Goal: Transaction & Acquisition: Purchase product/service

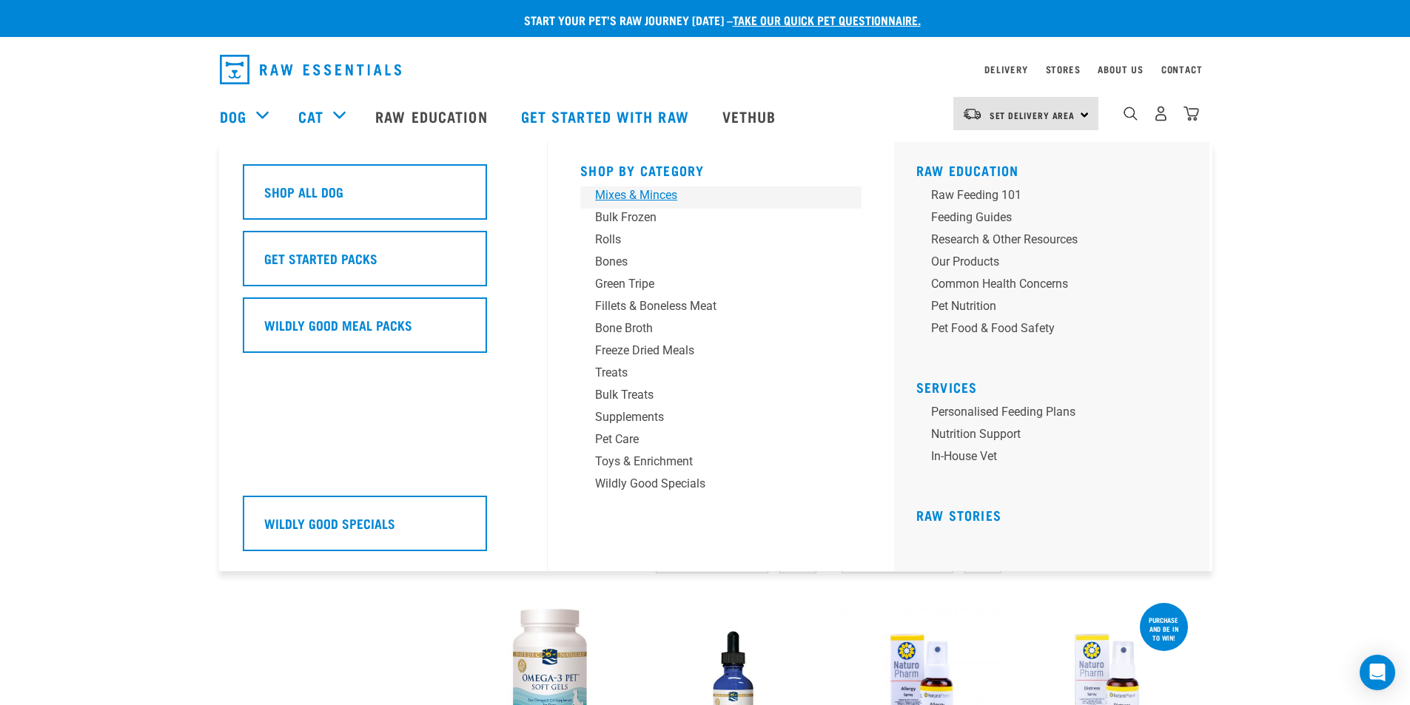
click at [673, 190] on div "Mixes & Minces" at bounding box center [710, 196] width 231 height 18
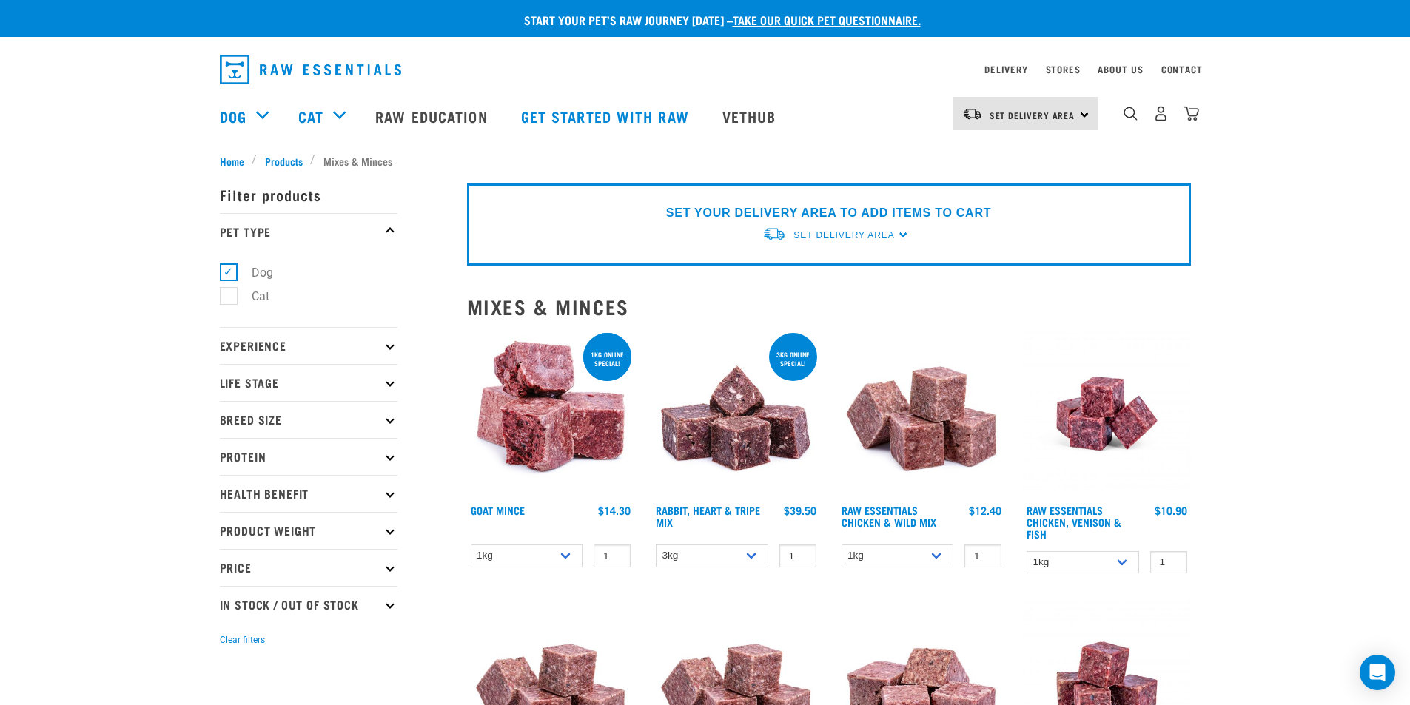
click at [389, 450] on p "Protein" at bounding box center [309, 456] width 178 height 37
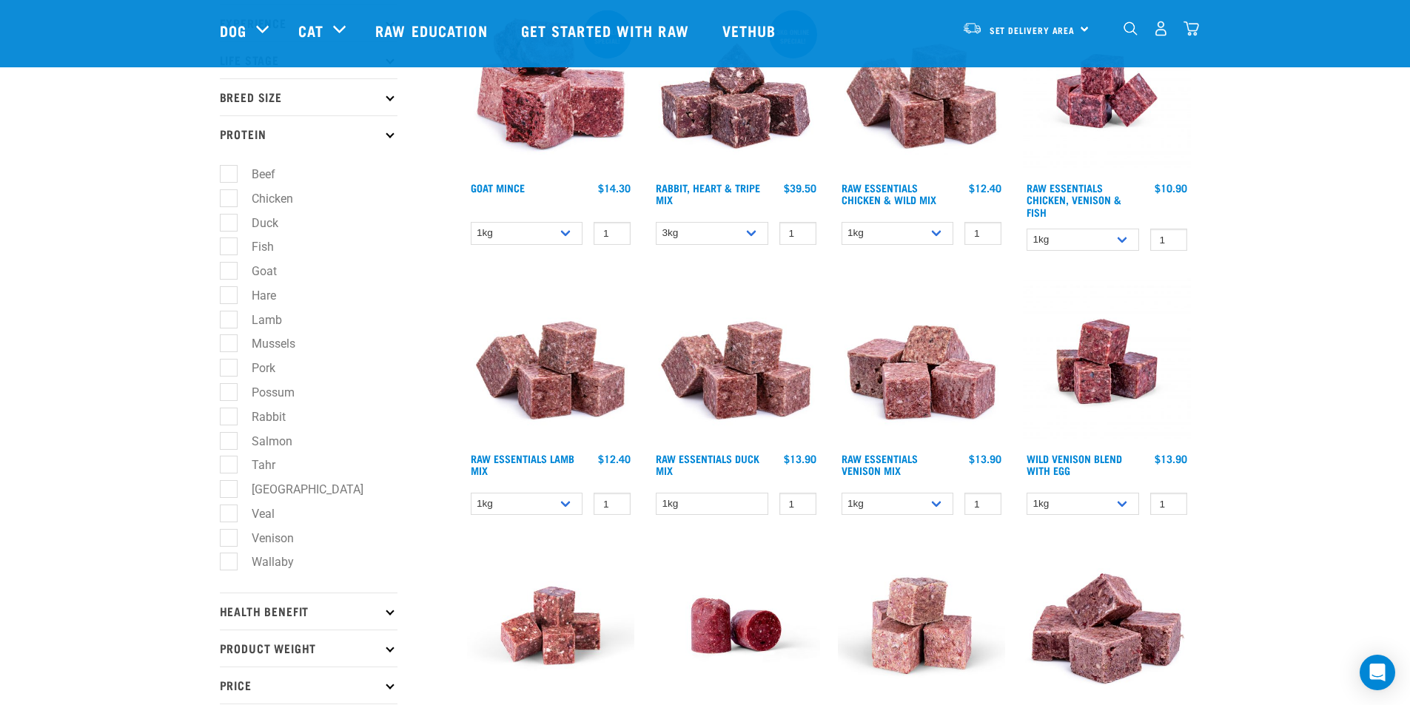
scroll to position [222, 0]
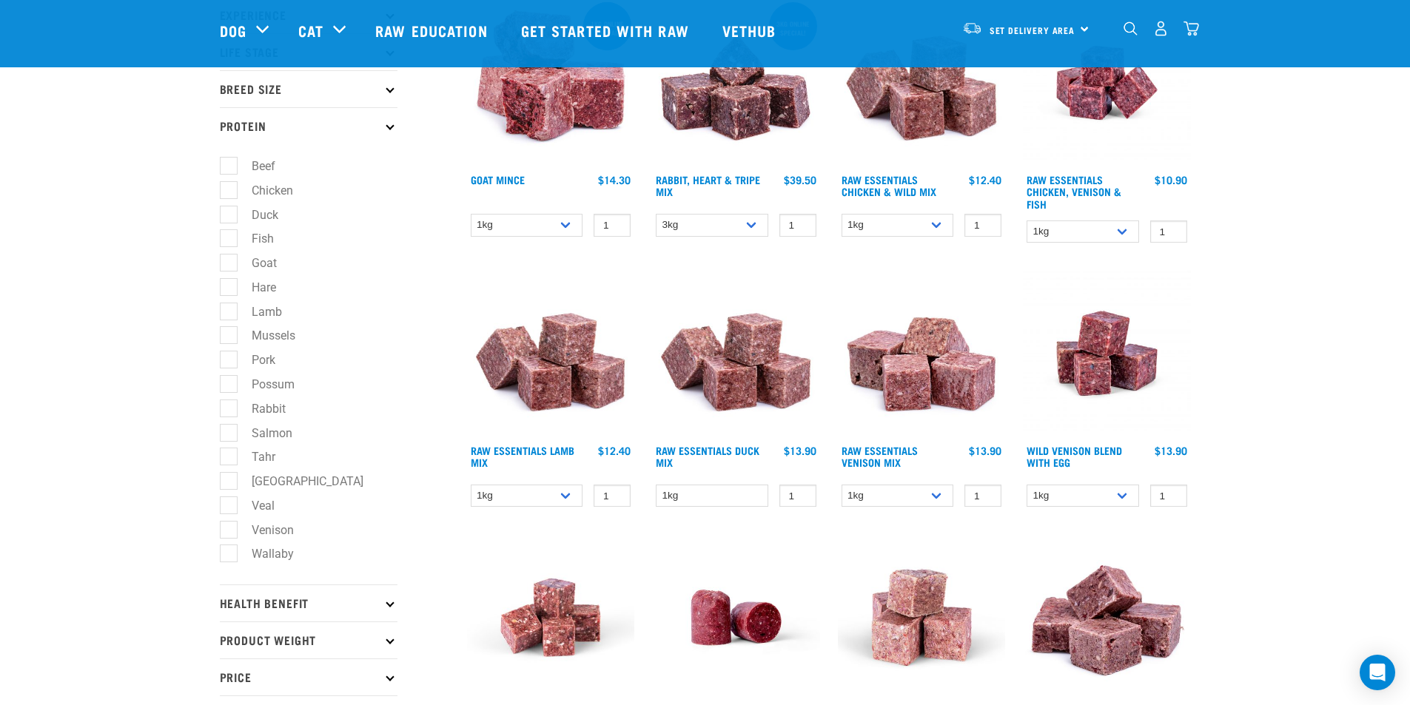
click at [236, 533] on label "Venison" at bounding box center [264, 530] width 72 height 19
click at [229, 532] on input "Venison" at bounding box center [225, 528] width 10 height 10
checkbox input "true"
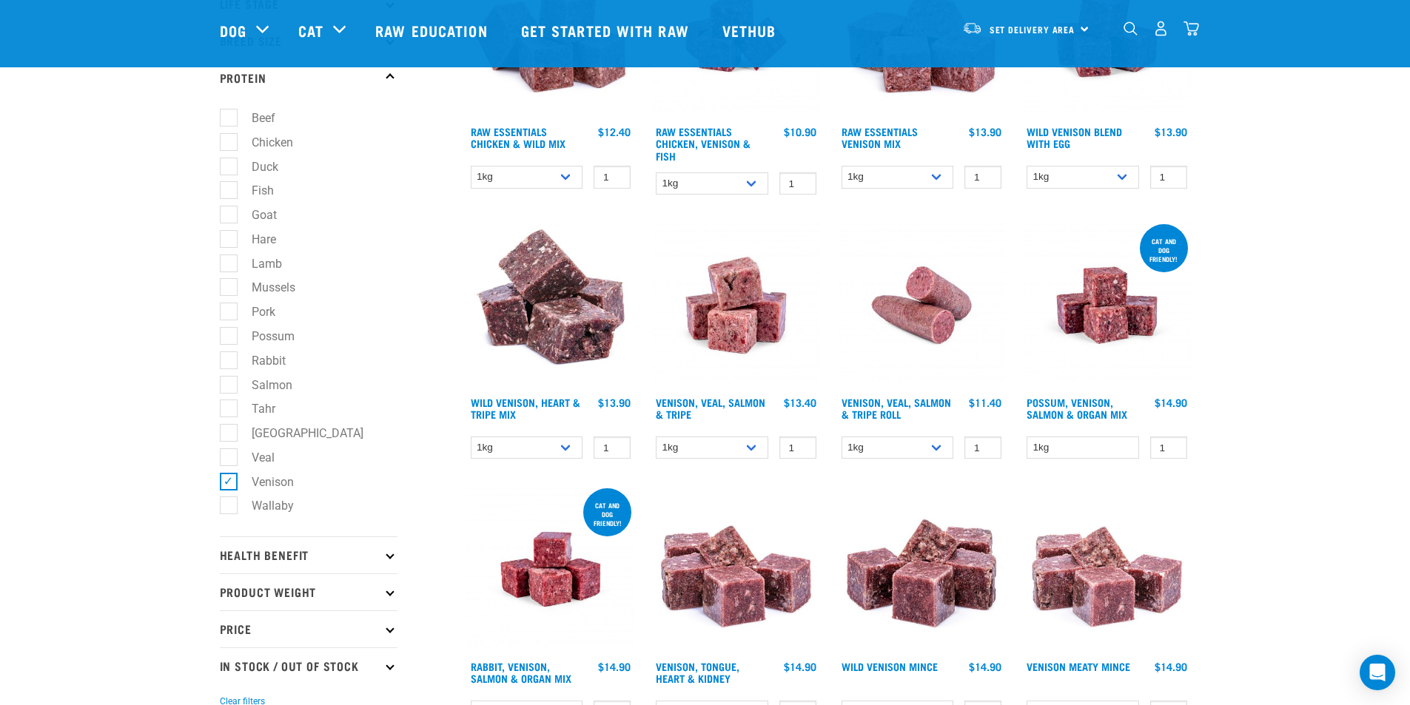
scroll to position [296, 0]
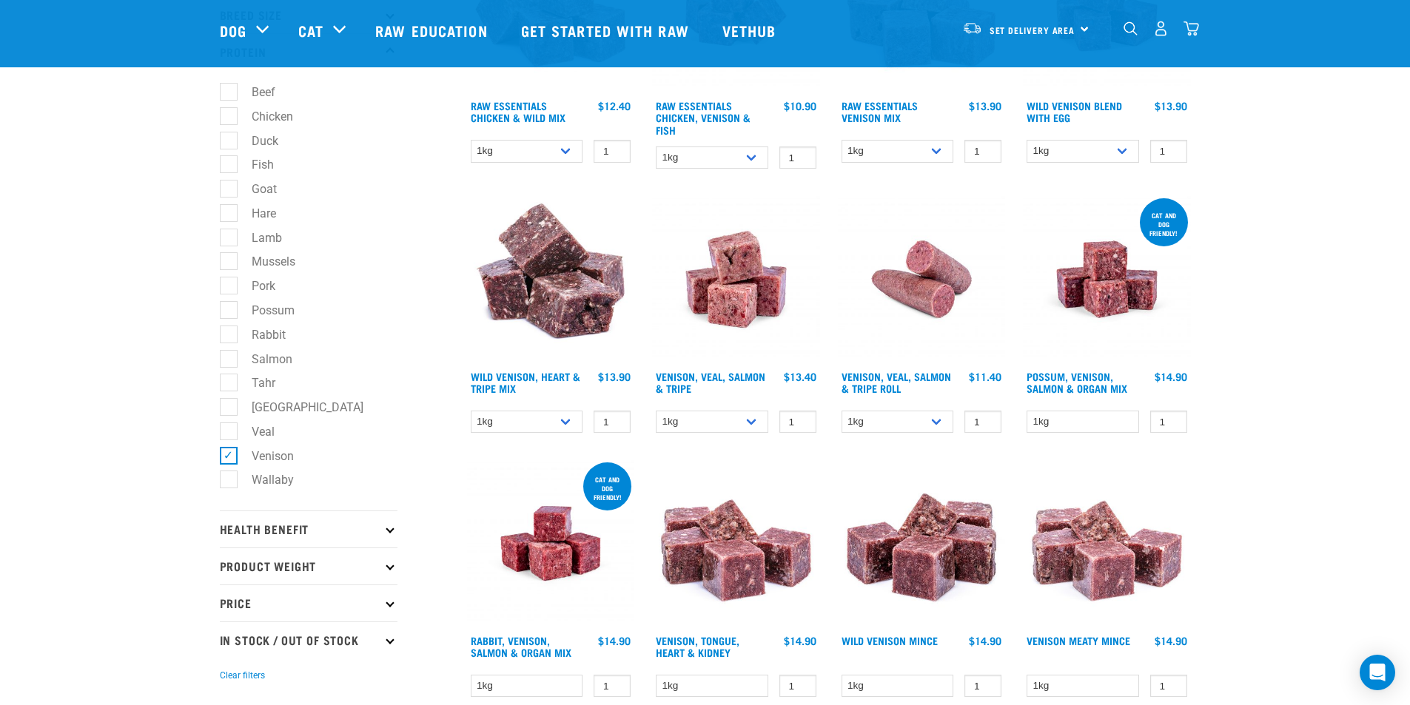
click at [228, 235] on label "Lamb" at bounding box center [258, 238] width 60 height 19
click at [227, 235] on input "Lamb" at bounding box center [225, 235] width 10 height 10
checkbox input "true"
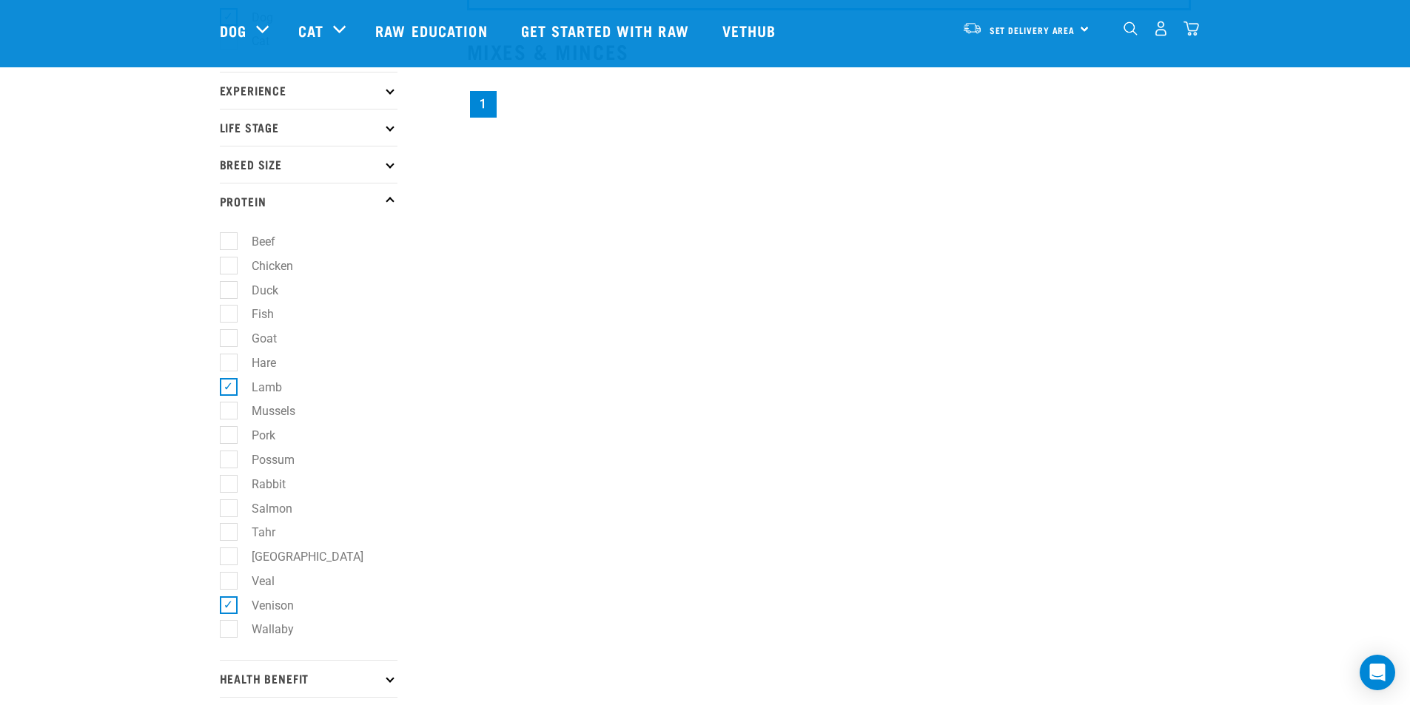
scroll to position [148, 0]
click at [228, 379] on label "Lamb" at bounding box center [258, 386] width 60 height 19
click at [226, 379] on input "Lamb" at bounding box center [225, 383] width 10 height 10
checkbox input "false"
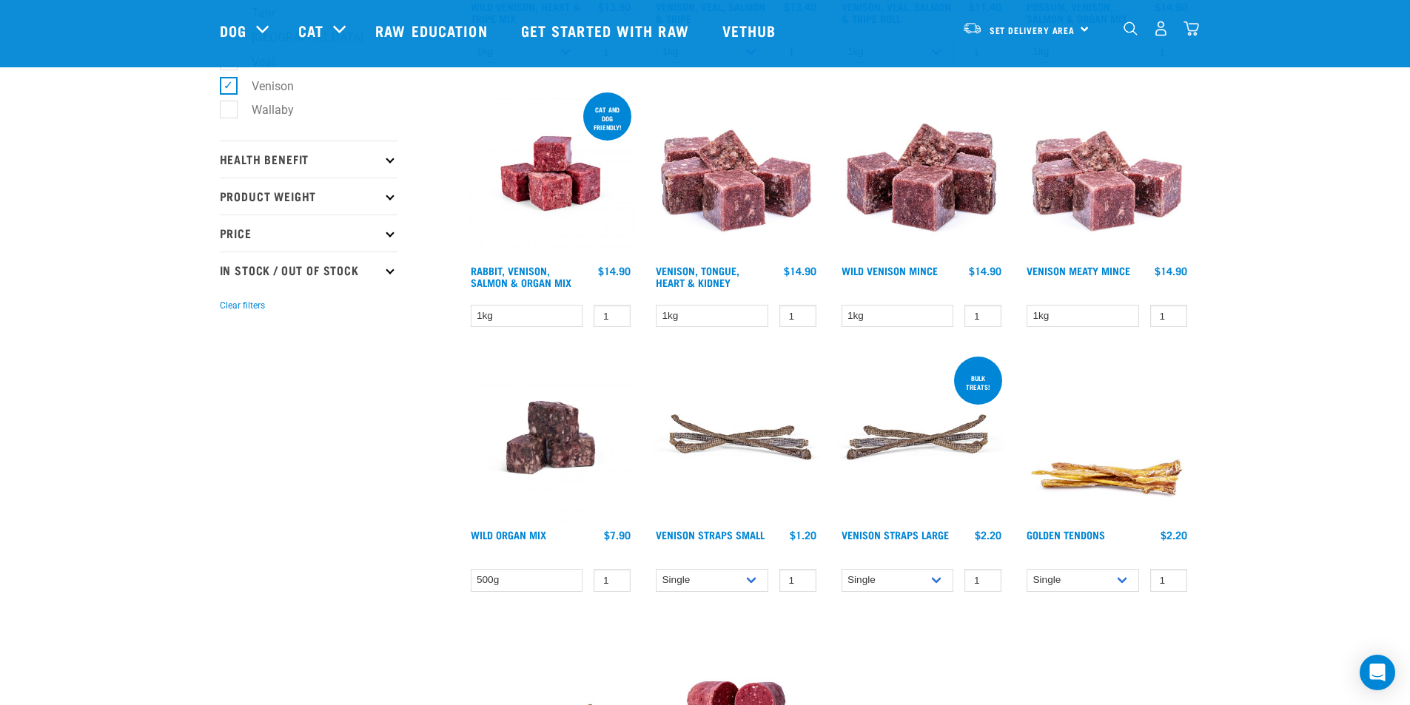
scroll to position [592, 0]
